Goal: Find specific page/section: Find specific page/section

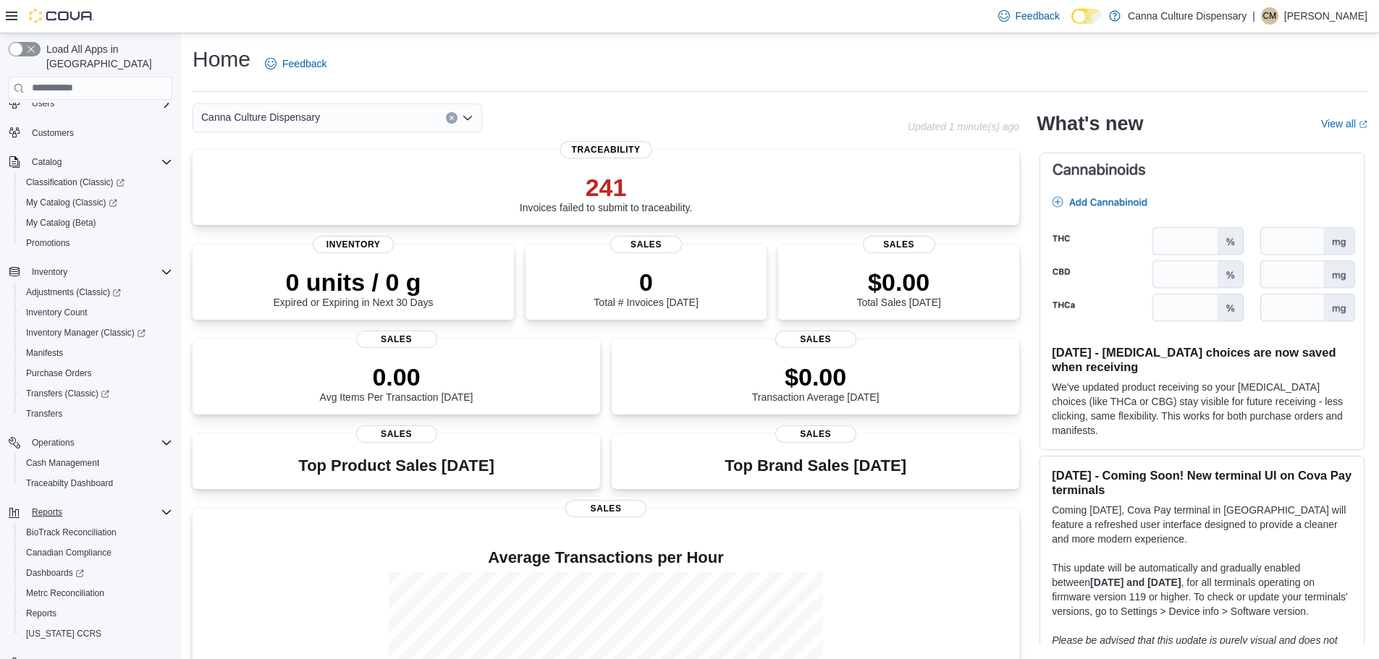
scroll to position [67, 0]
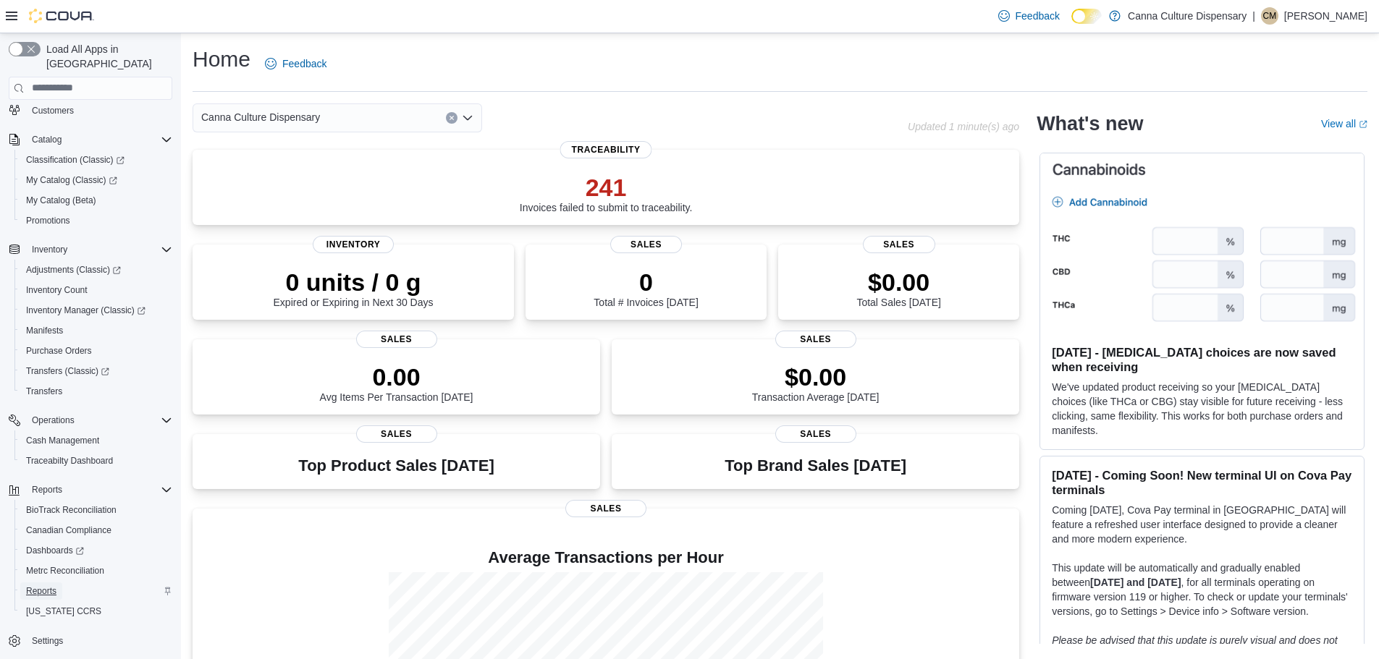
click at [43, 585] on span "Reports" at bounding box center [41, 591] width 30 height 12
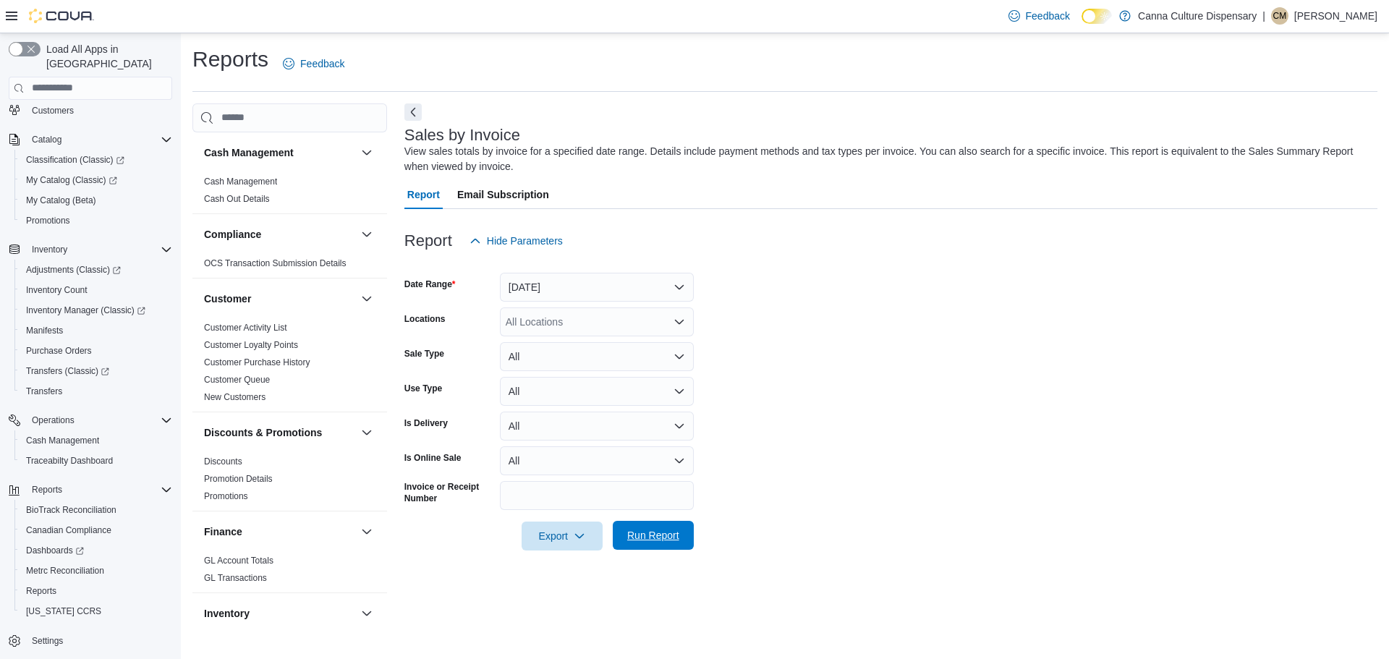
click at [673, 533] on span "Run Report" at bounding box center [653, 535] width 52 height 14
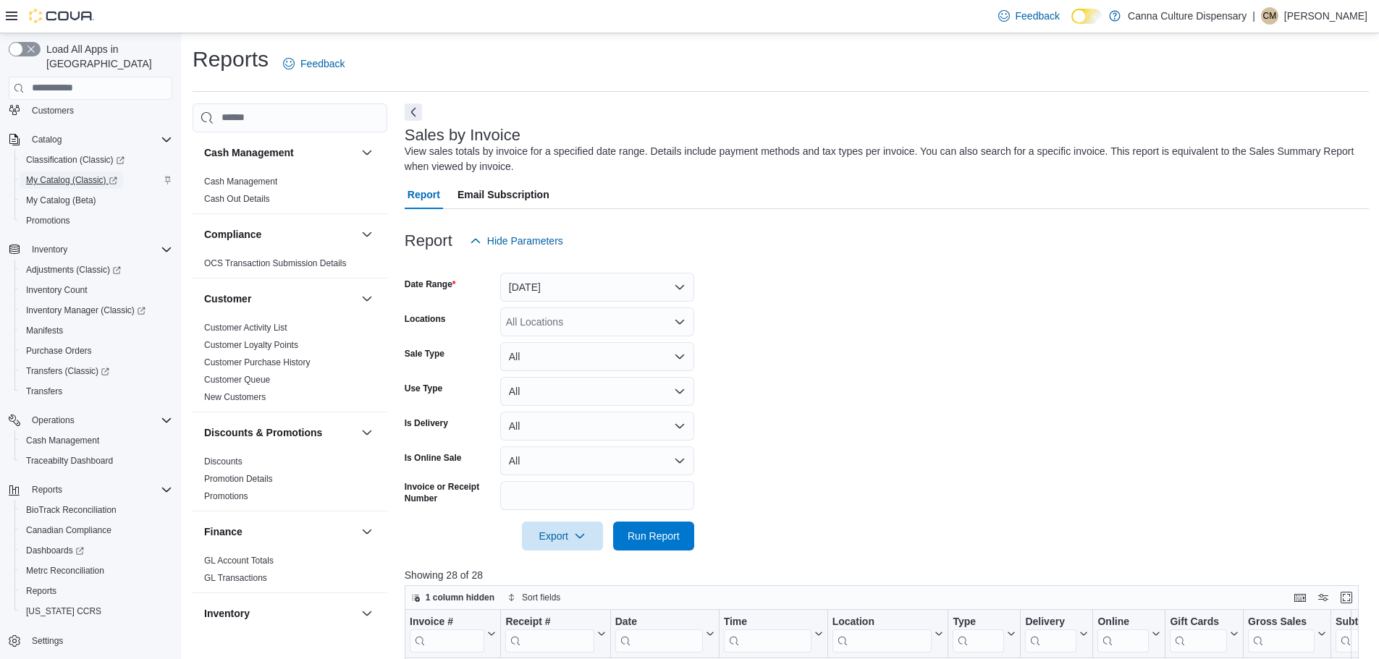
click at [58, 174] on span "My Catalog (Classic)" at bounding box center [71, 180] width 91 height 12
